Goal: Obtain resource: Obtain resource

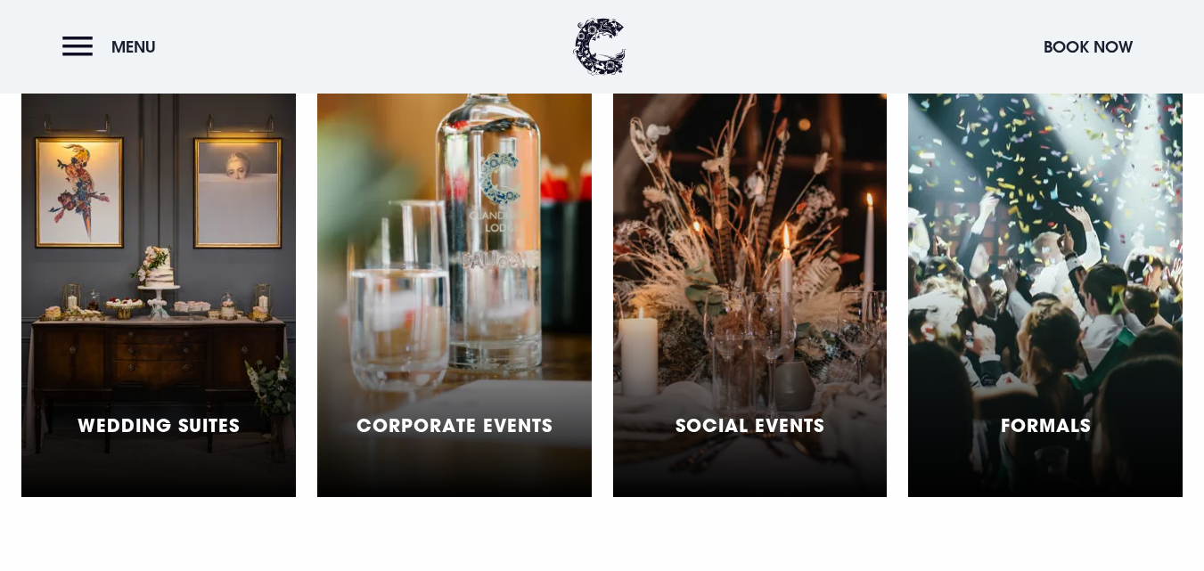
scroll to position [5014, 0]
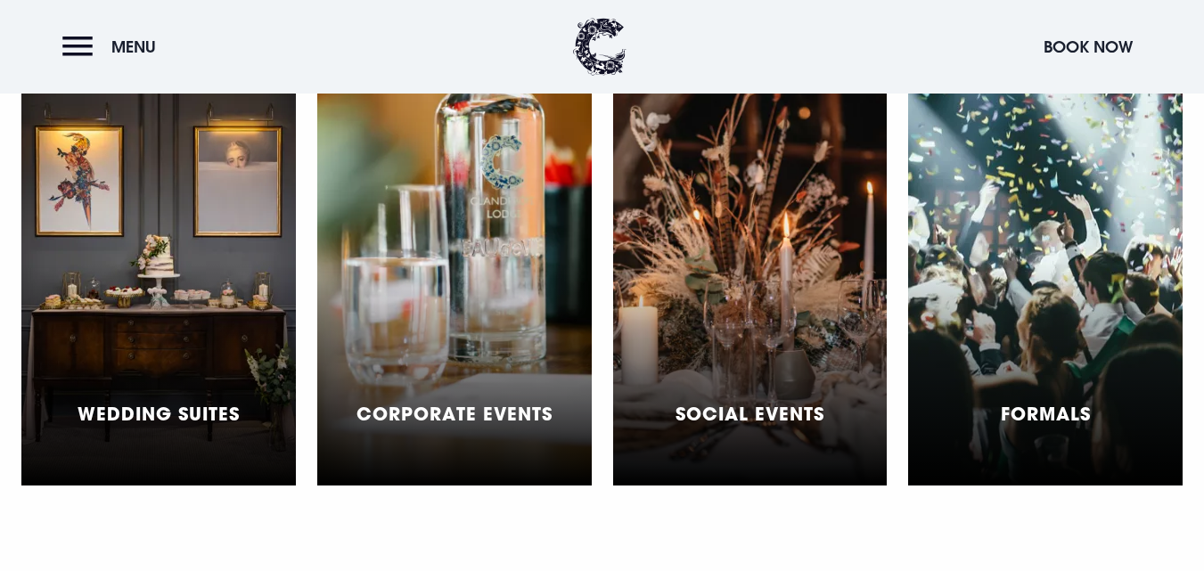
click at [437, 300] on div "Corporate Events" at bounding box center [454, 263] width 275 height 446
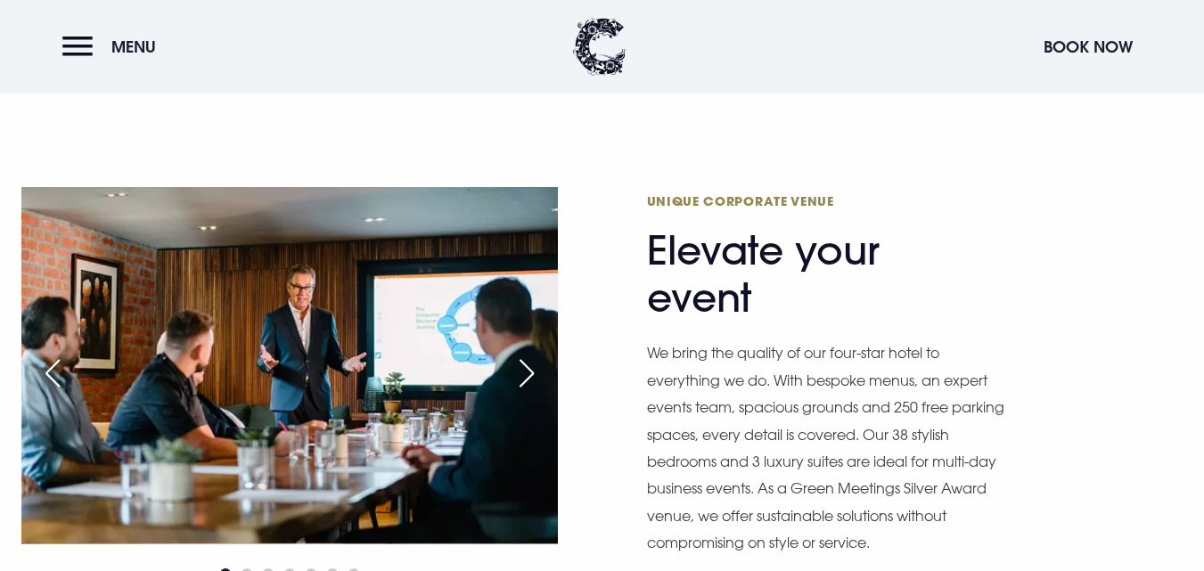
scroll to position [933, 0]
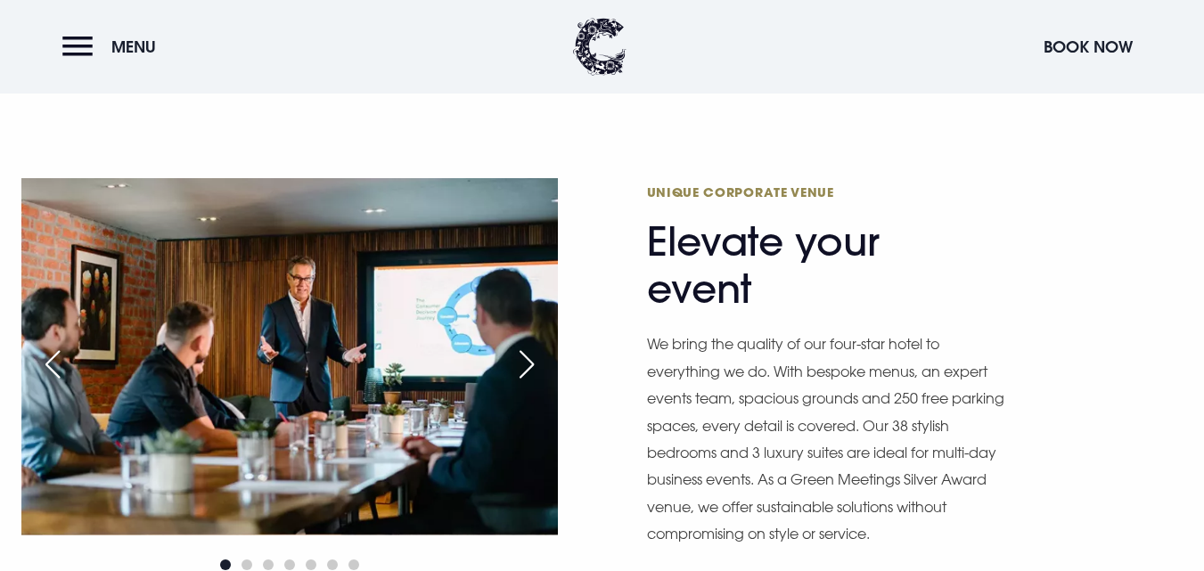
click at [534, 345] on div "Next slide" at bounding box center [526, 364] width 45 height 39
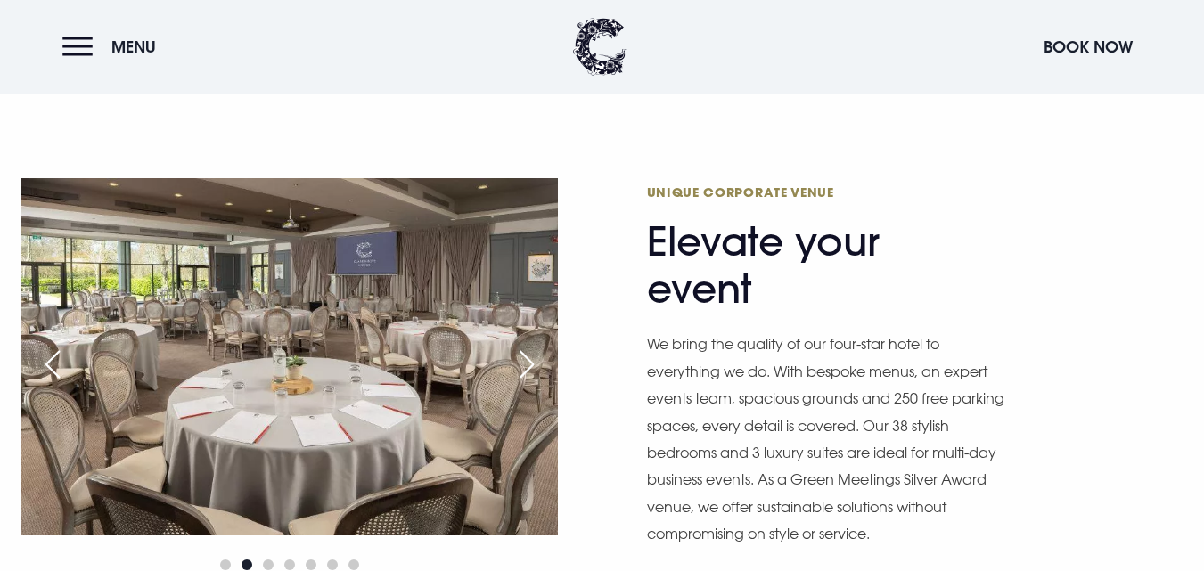
click at [534, 345] on div "Next slide" at bounding box center [526, 364] width 45 height 39
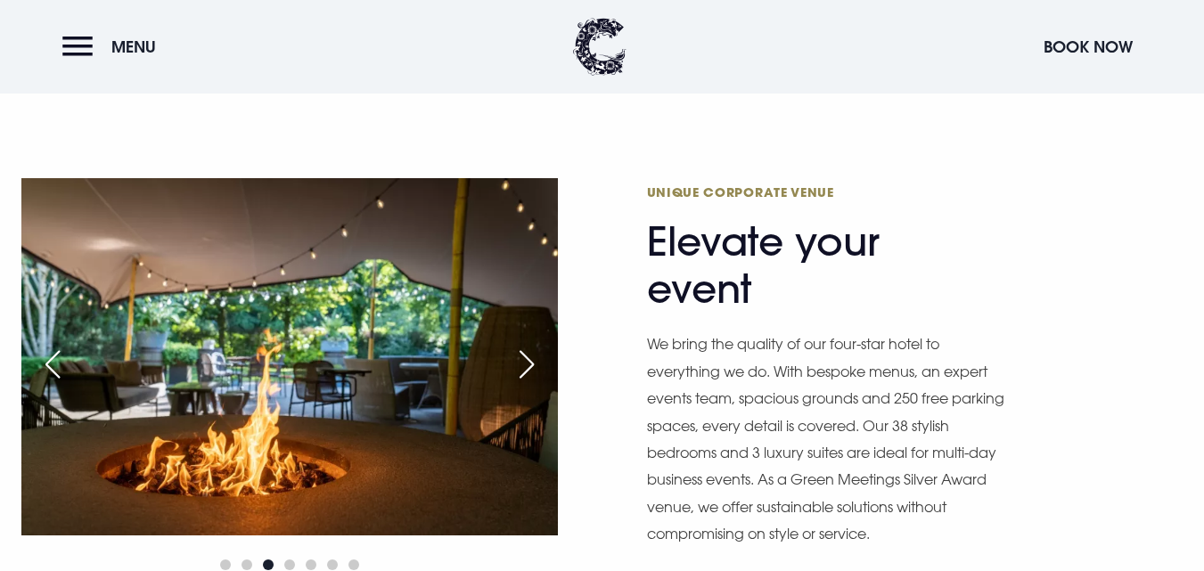
click at [534, 345] on div "Next slide" at bounding box center [526, 364] width 45 height 39
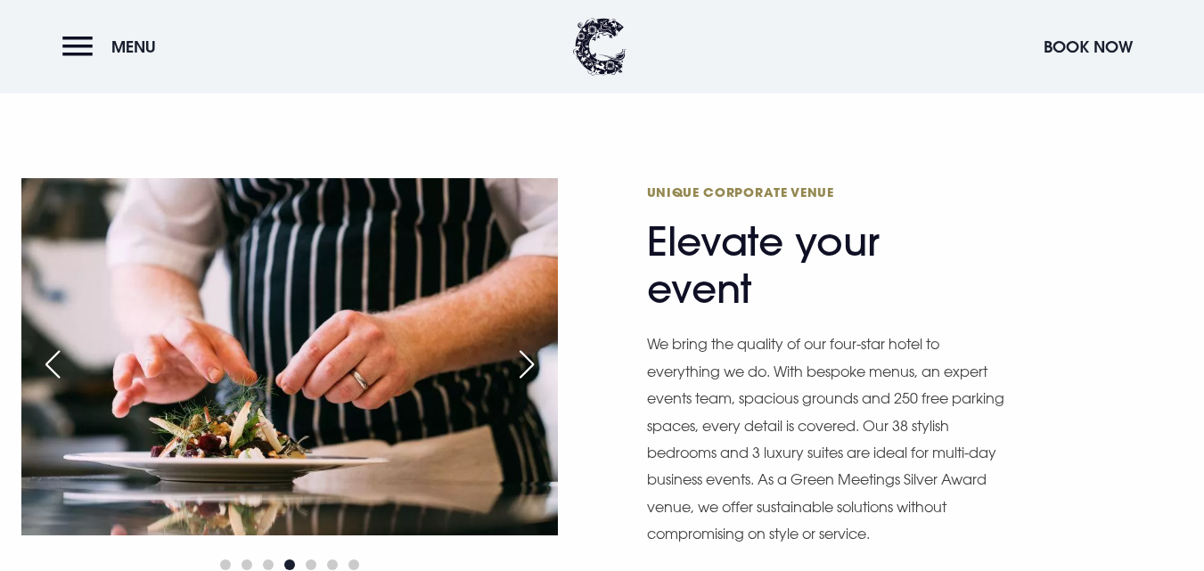
click at [534, 345] on div "Next slide" at bounding box center [526, 364] width 45 height 39
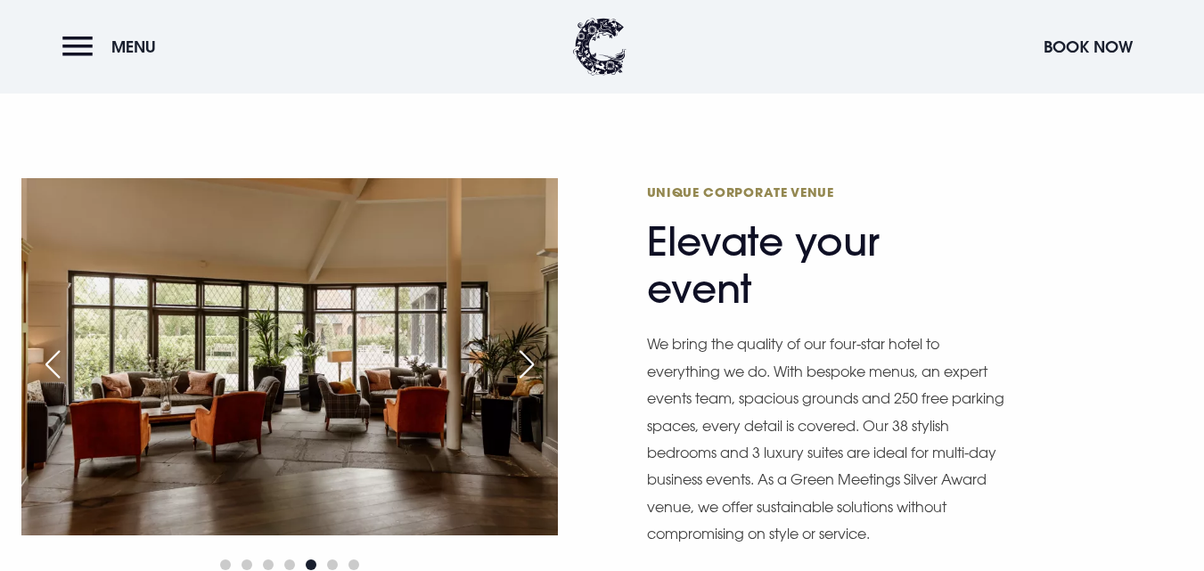
click at [534, 345] on div "Next slide" at bounding box center [526, 364] width 45 height 39
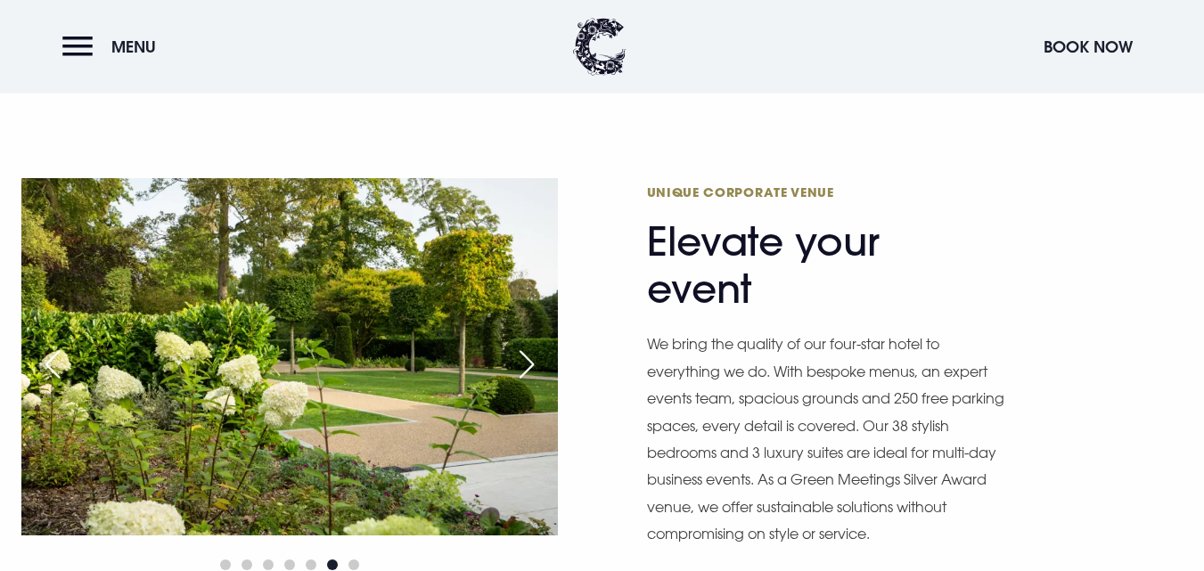
click at [534, 345] on div "Next slide" at bounding box center [526, 364] width 45 height 39
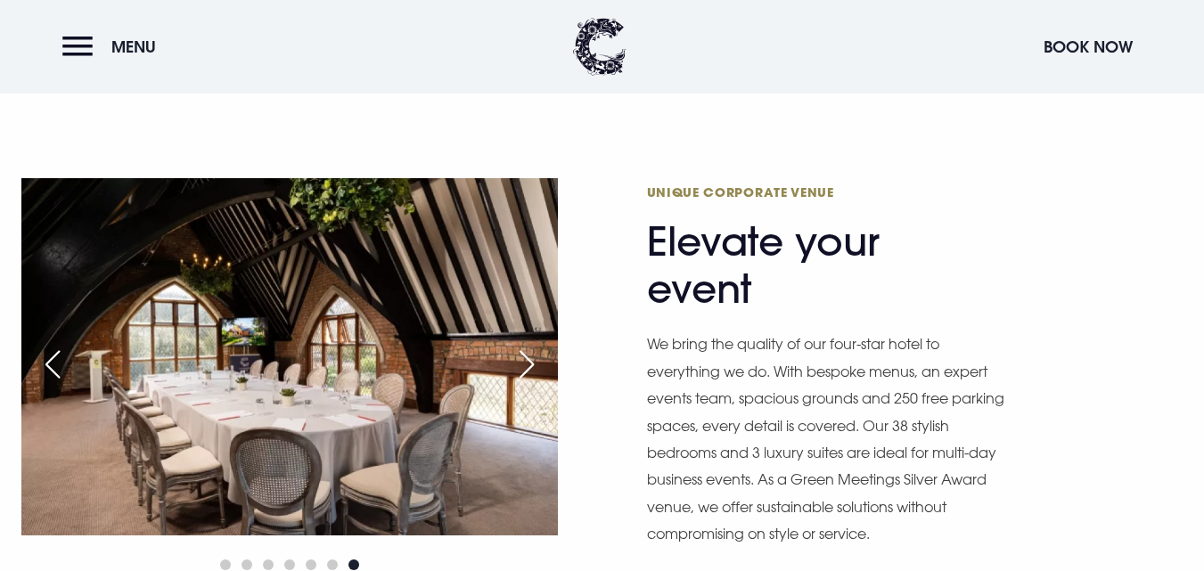
click at [534, 345] on div "Next slide" at bounding box center [526, 364] width 45 height 39
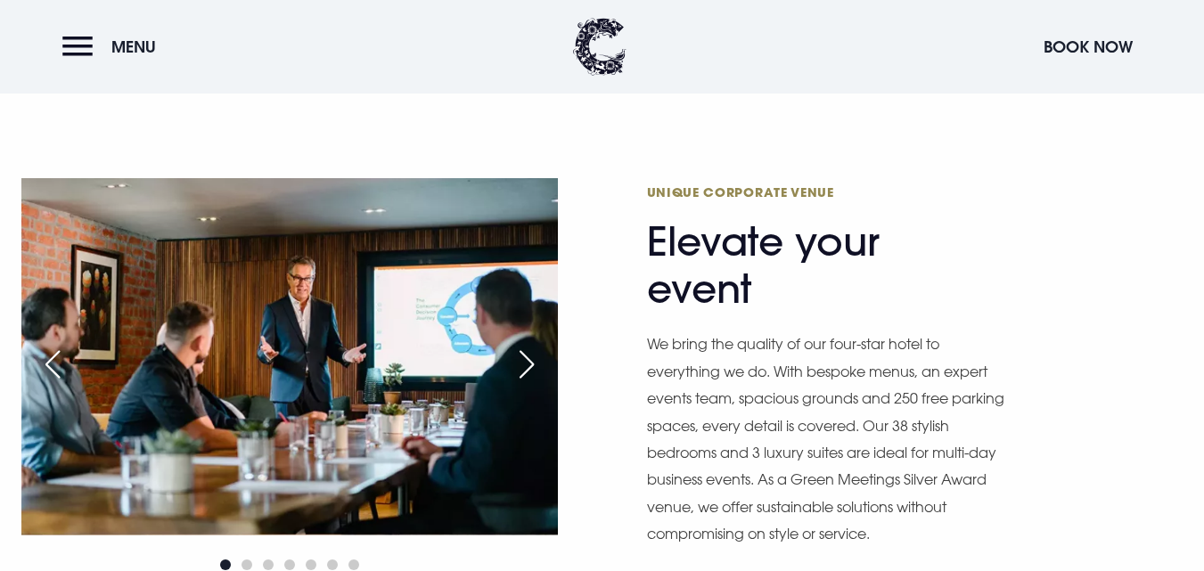
click at [534, 345] on div "Next slide" at bounding box center [526, 364] width 45 height 39
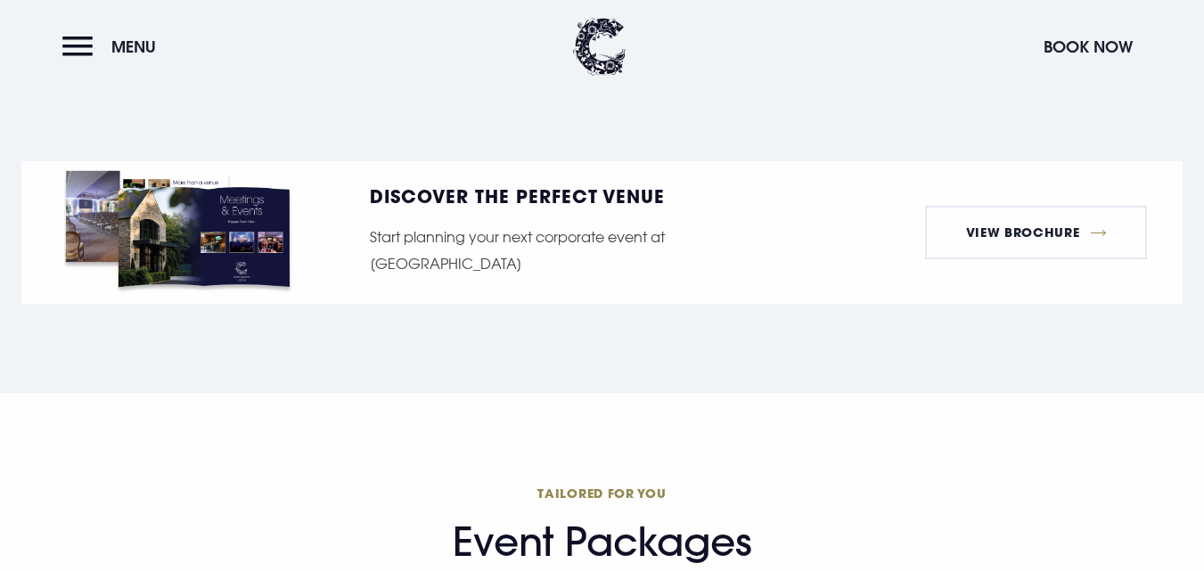
scroll to position [2282, 0]
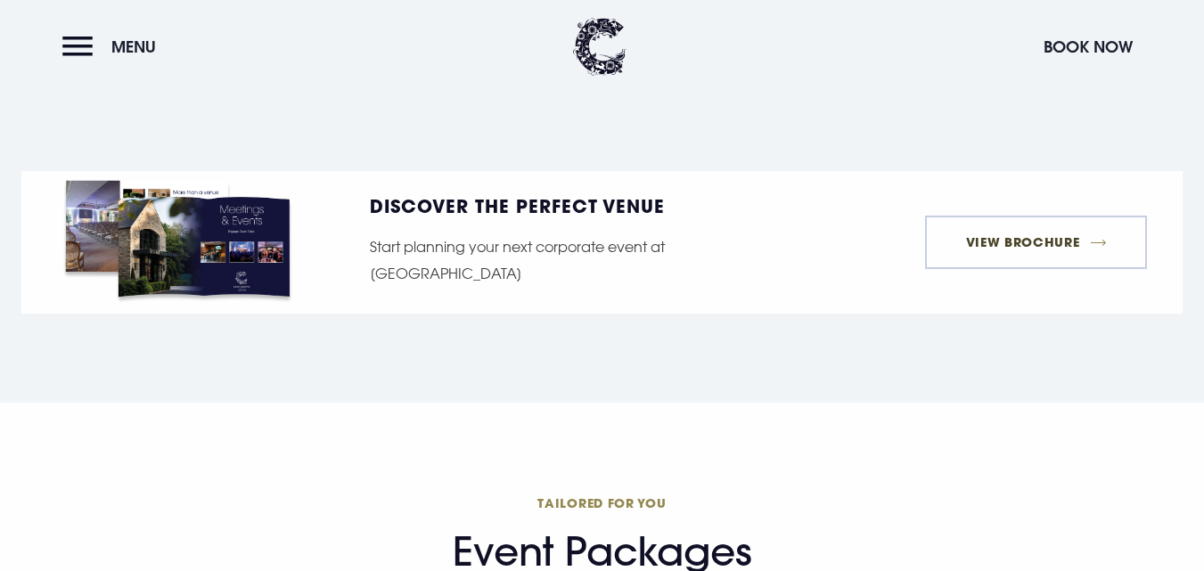
click at [1008, 216] on link "View Brochure" at bounding box center [1036, 242] width 222 height 53
